Goal: Task Accomplishment & Management: Manage account settings

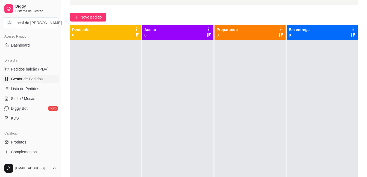
scroll to position [64, 0]
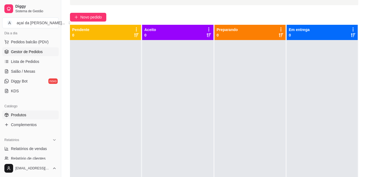
click at [38, 118] on link "Produtos" at bounding box center [30, 115] width 56 height 9
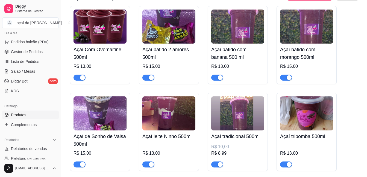
scroll to position [282, 0]
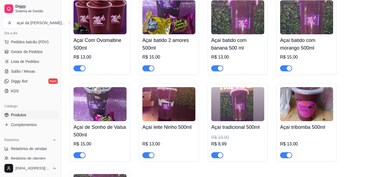
click at [224, 144] on div "R$ 8,99" at bounding box center [237, 144] width 53 height 7
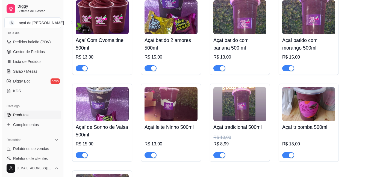
scroll to position [300, 0]
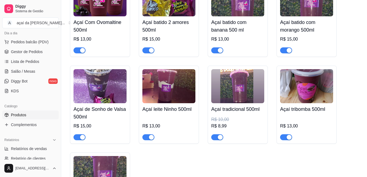
click at [239, 123] on div "R$ 10,00" at bounding box center [237, 120] width 53 height 7
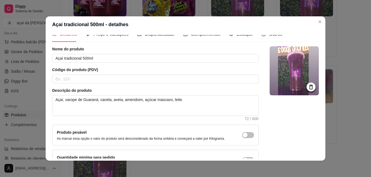
scroll to position [0, 0]
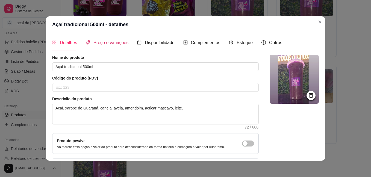
click at [111, 45] on span "Preço e variações" at bounding box center [110, 42] width 35 height 5
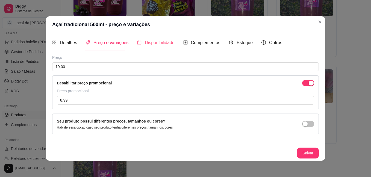
scroll to position [1, 0]
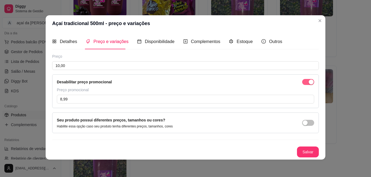
click at [302, 81] on span "button" at bounding box center [308, 82] width 12 height 6
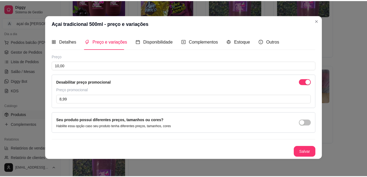
scroll to position [0, 0]
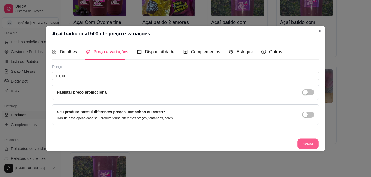
click at [307, 147] on button "Salvar" at bounding box center [307, 144] width 21 height 11
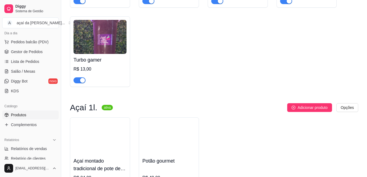
scroll to position [464, 0]
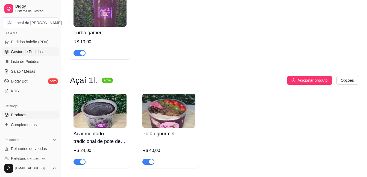
click at [33, 49] on span "Gestor de Pedidos" at bounding box center [27, 51] width 32 height 5
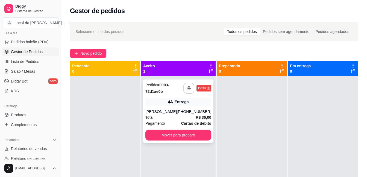
click at [151, 91] on strong "# 0003-72d1ae0b" at bounding box center [157, 88] width 24 height 11
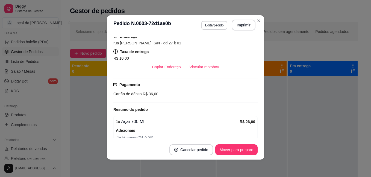
scroll to position [109, 0]
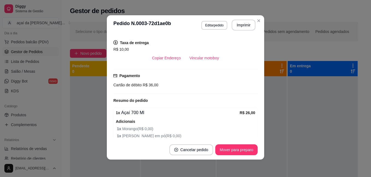
drag, startPoint x: 189, startPoint y: 83, endPoint x: 168, endPoint y: 67, distance: 26.9
click at [168, 67] on div "feito há 0 minutos Horário do pedido [DATE] 19:39 Status do pedido ACEITO Nome …" at bounding box center [185, 87] width 144 height 101
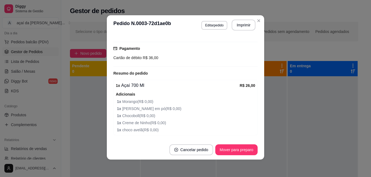
scroll to position [155, 0]
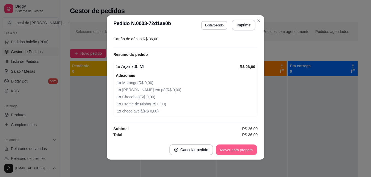
click at [237, 148] on button "Mover para preparo" at bounding box center [236, 150] width 41 height 11
